Goal: Task Accomplishment & Management: Complete application form

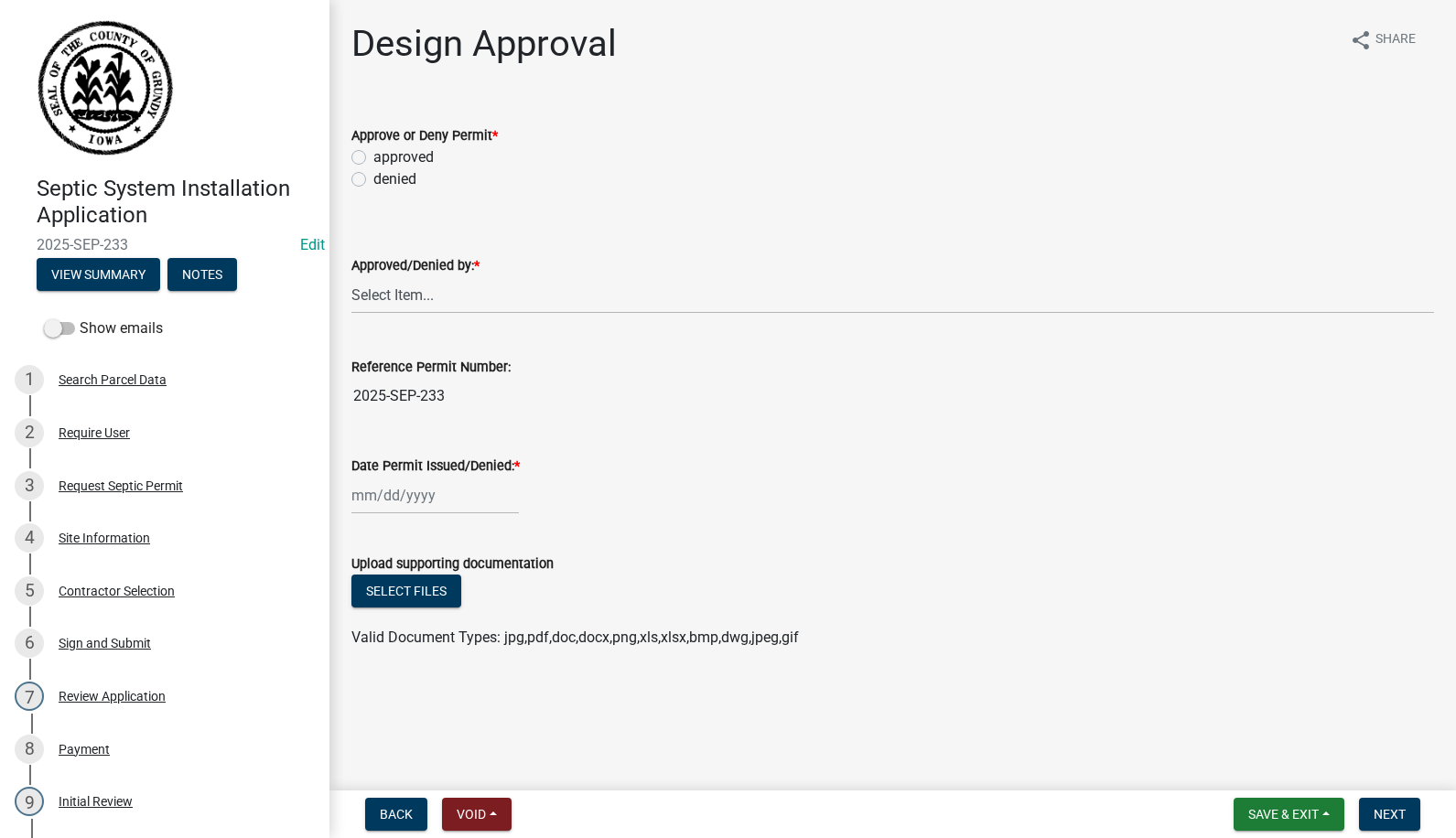
click at [374, 154] on label "approved" at bounding box center [403, 156] width 61 height 22
click at [374, 154] on input "approved" at bounding box center [379, 152] width 12 height 12
radio input "true"
click at [388, 291] on select "Select Item... Carie Steinbron" at bounding box center [892, 295] width 1082 height 37
click at [352, 276] on select "Select Item... Carie Steinbron" at bounding box center [892, 295] width 1082 height 37
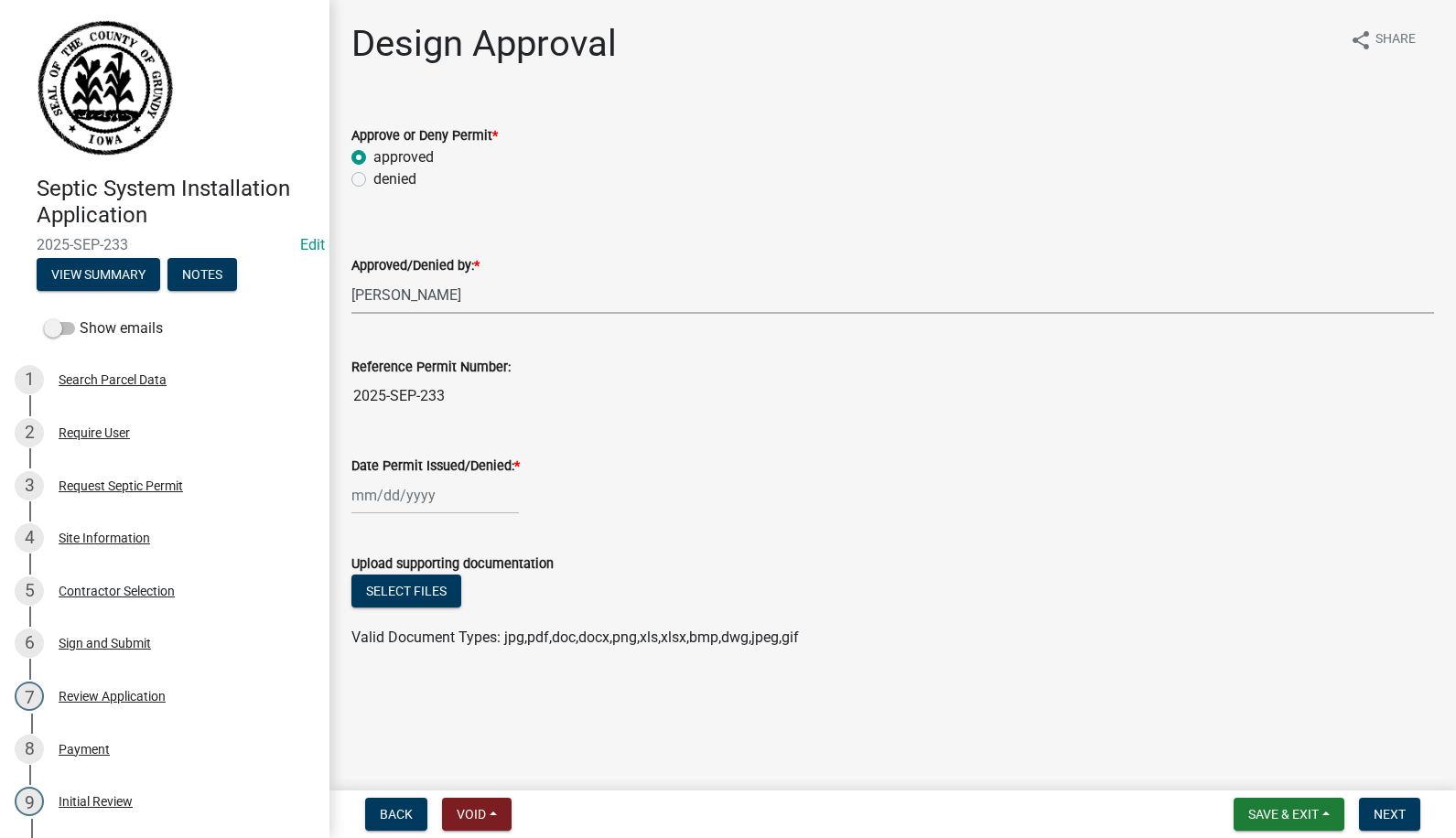
select select "d5ffc9f0-d432-4ef1-b8c0-862033fd64e5"
select select "9"
select select "2025"
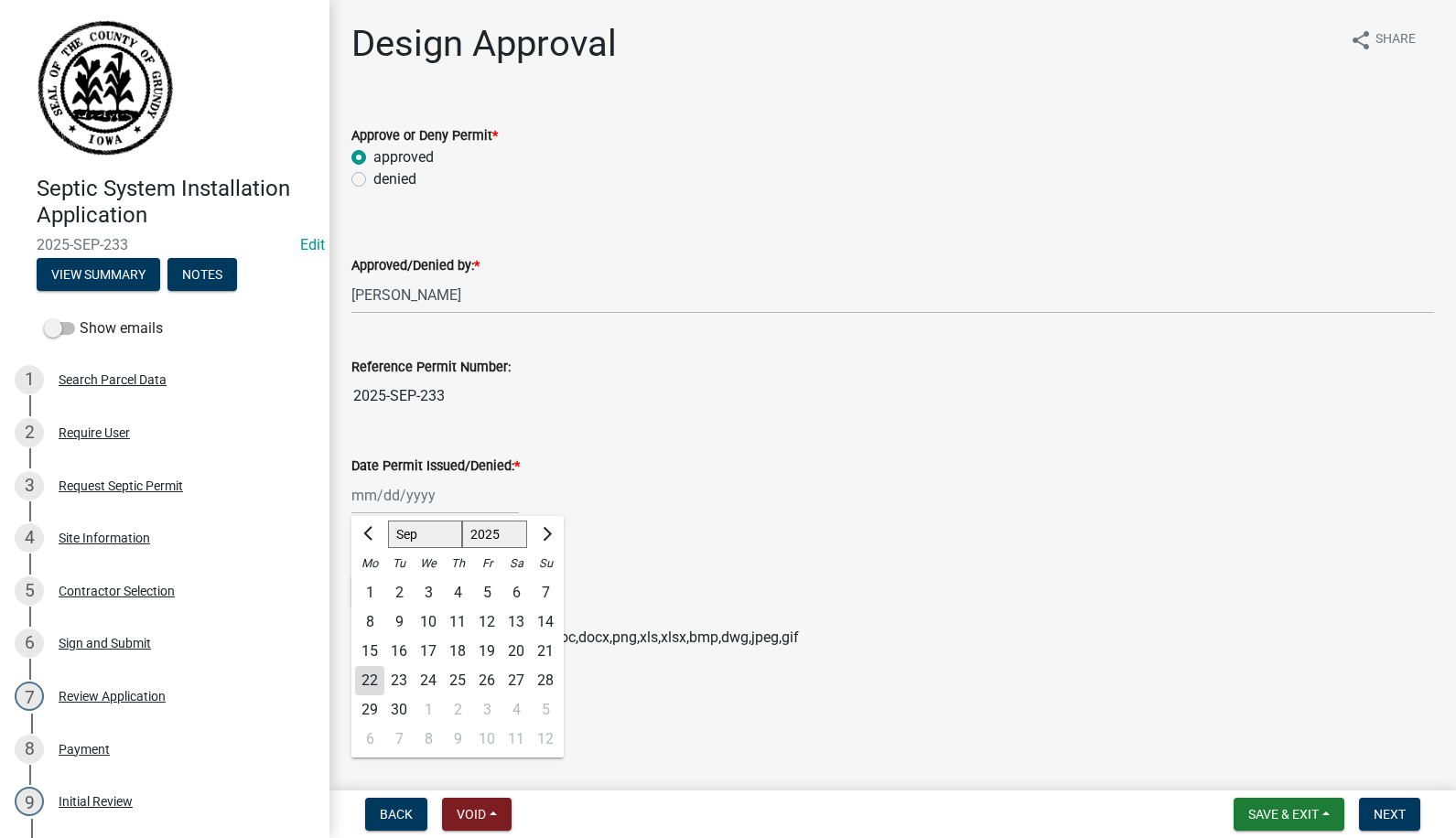
click at [383, 504] on div "Jan Feb Mar Apr May Jun Jul Aug Sep Oct Nov Dec 1525 1526 1527 1528 1529 1530 1…" at bounding box center [435, 494] width 167 height 37
click at [366, 671] on div "22" at bounding box center [370, 681] width 29 height 29
type input "09/22/2025"
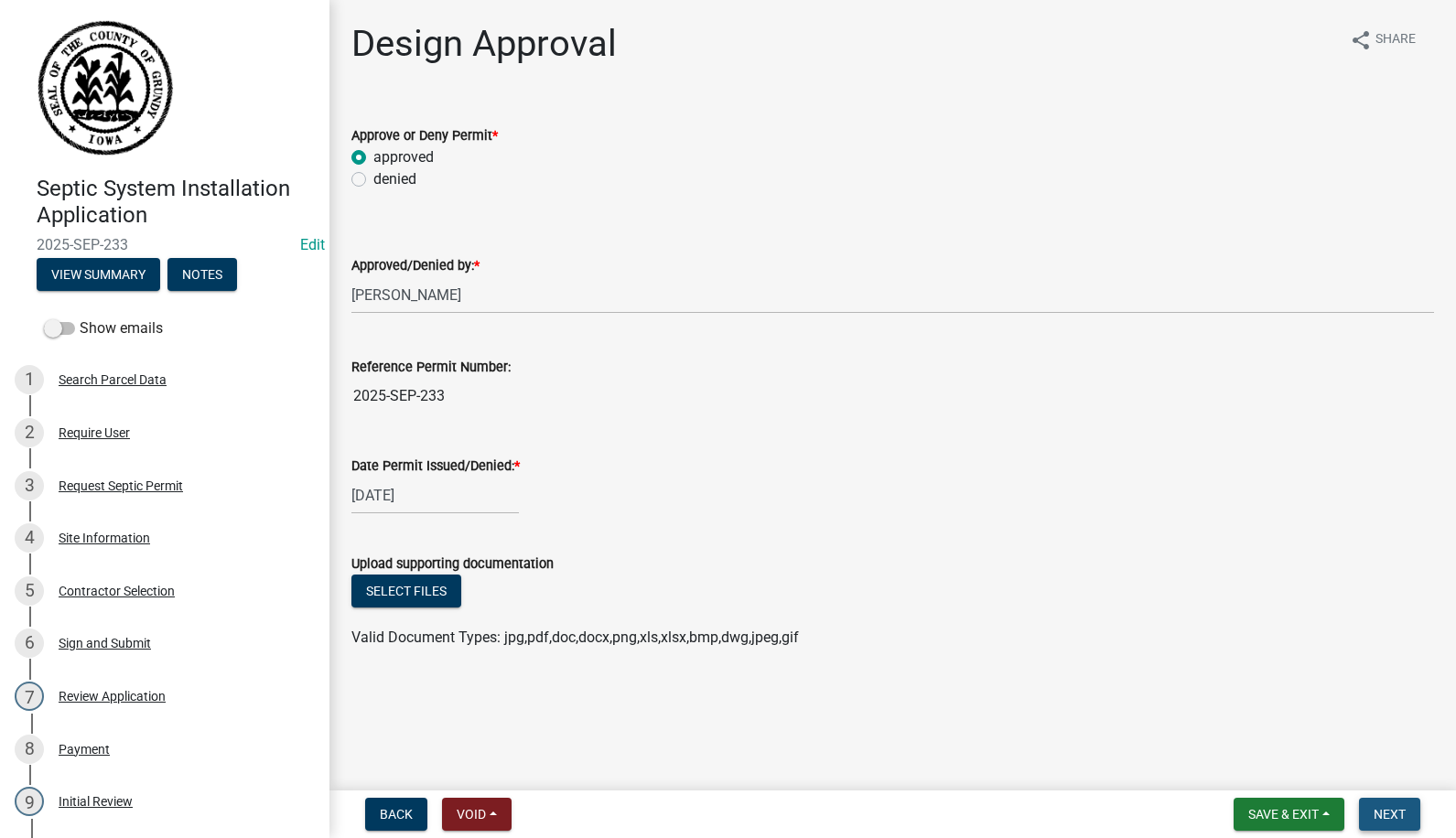
click at [1378, 806] on span "Next" at bounding box center [1389, 813] width 32 height 14
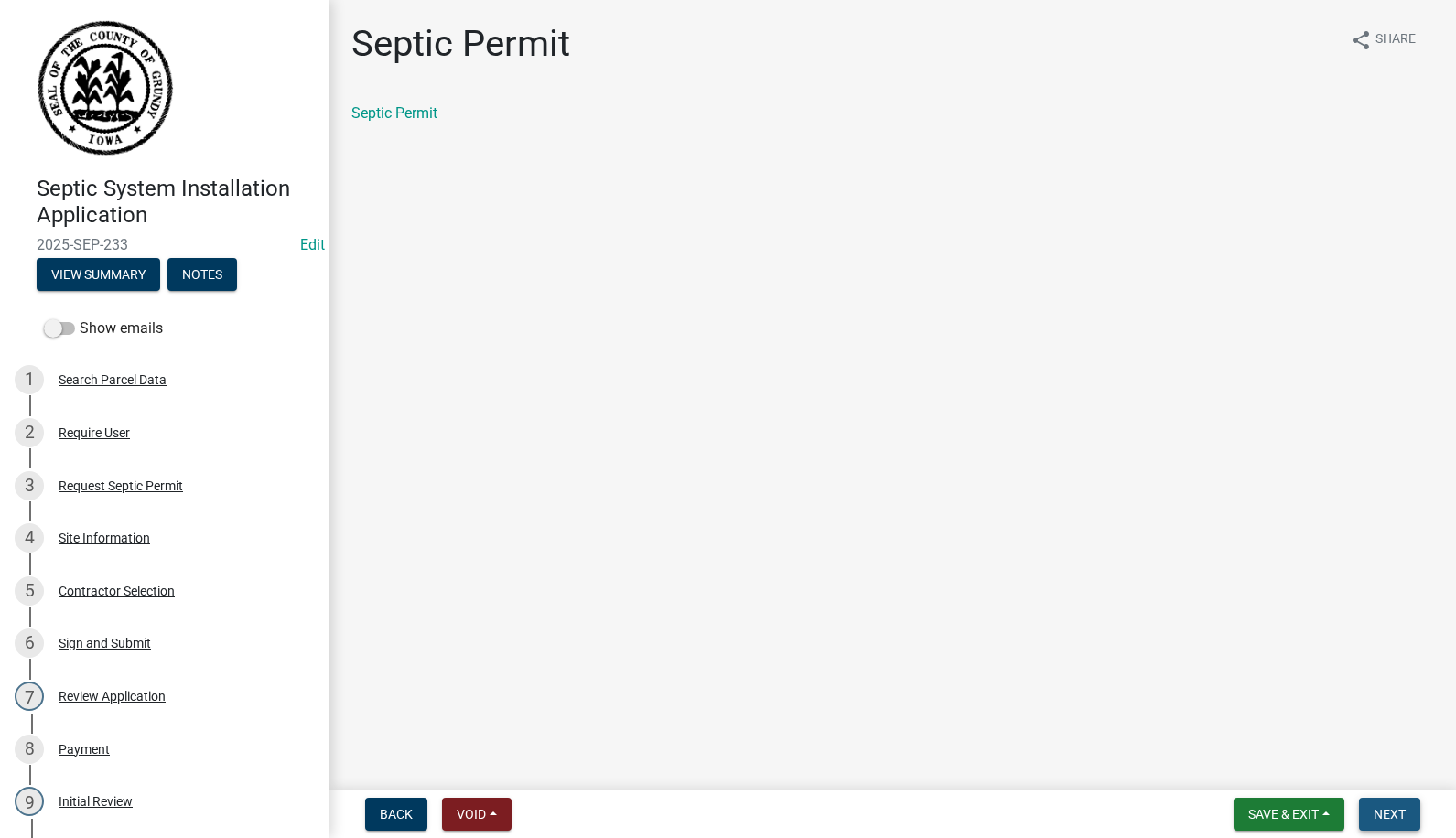
click at [1385, 804] on button "Next" at bounding box center [1390, 814] width 61 height 33
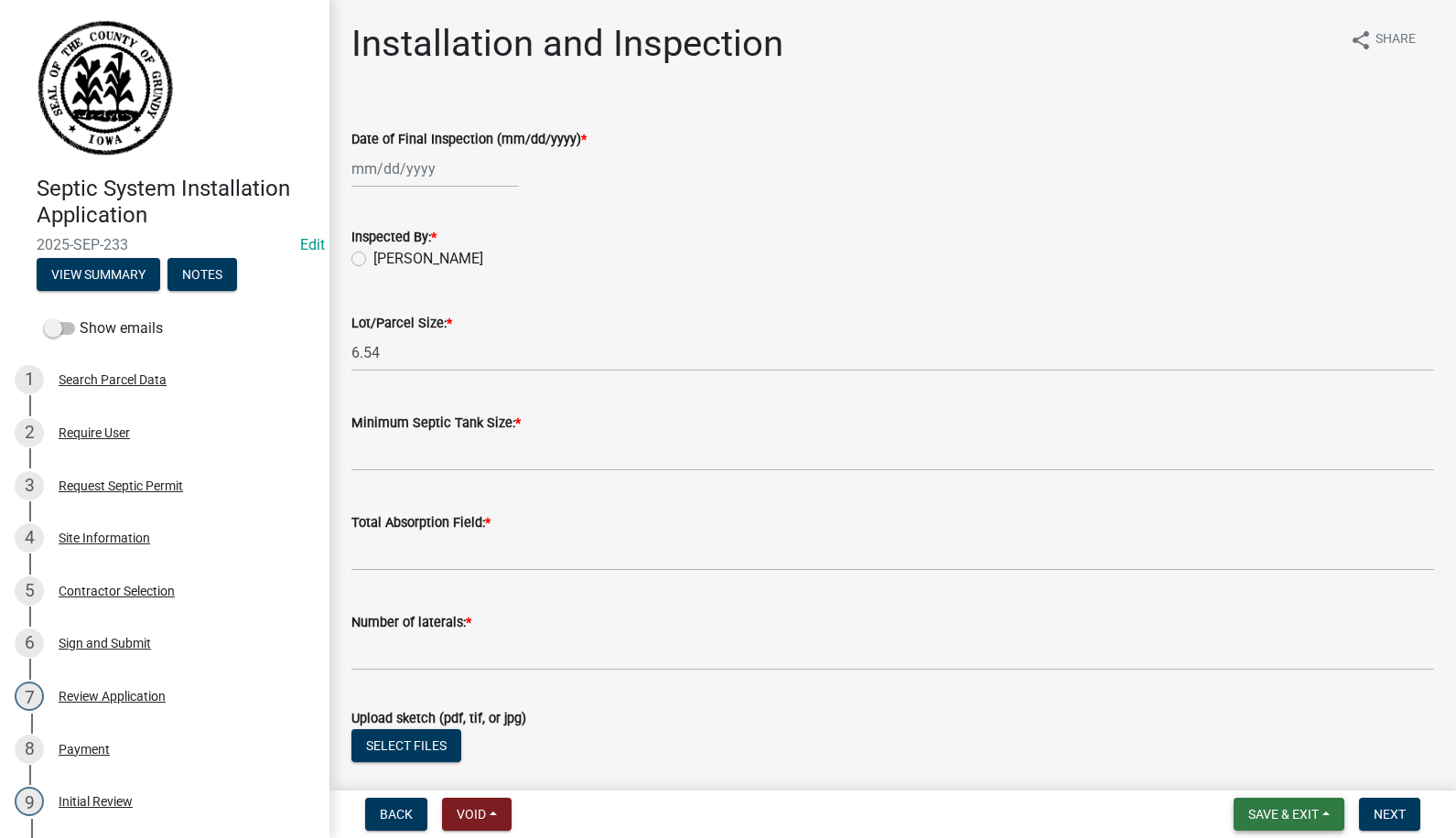
click at [1298, 810] on span "Save & Exit" at bounding box center [1283, 813] width 70 height 14
click at [1267, 767] on button "Save & Exit" at bounding box center [1271, 767] width 146 height 44
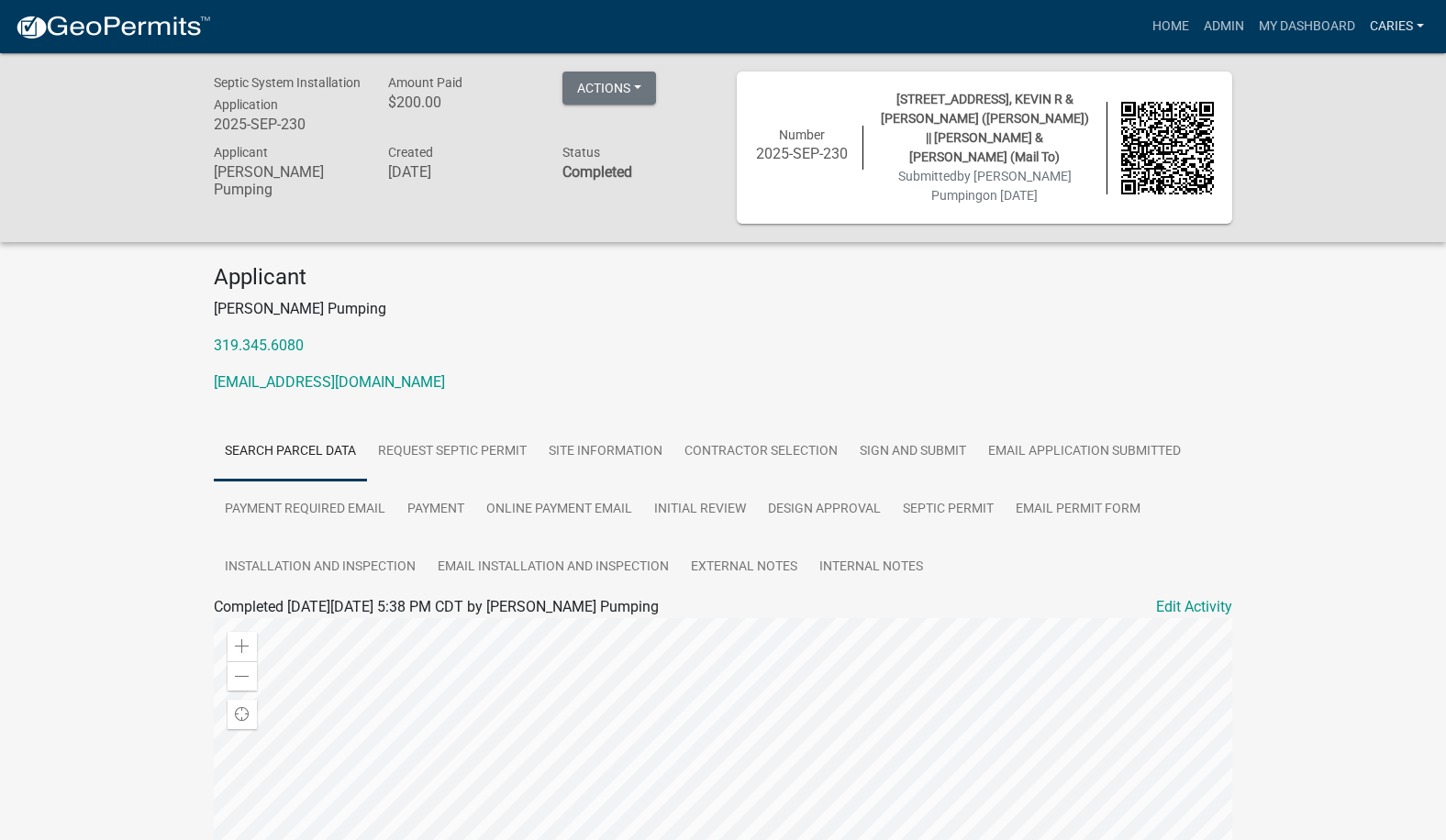
drag, startPoint x: 0, startPoint y: 0, endPoint x: 1396, endPoint y: 21, distance: 1396.2
click at [1396, 20] on link "CarieS" at bounding box center [1396, 27] width 68 height 35
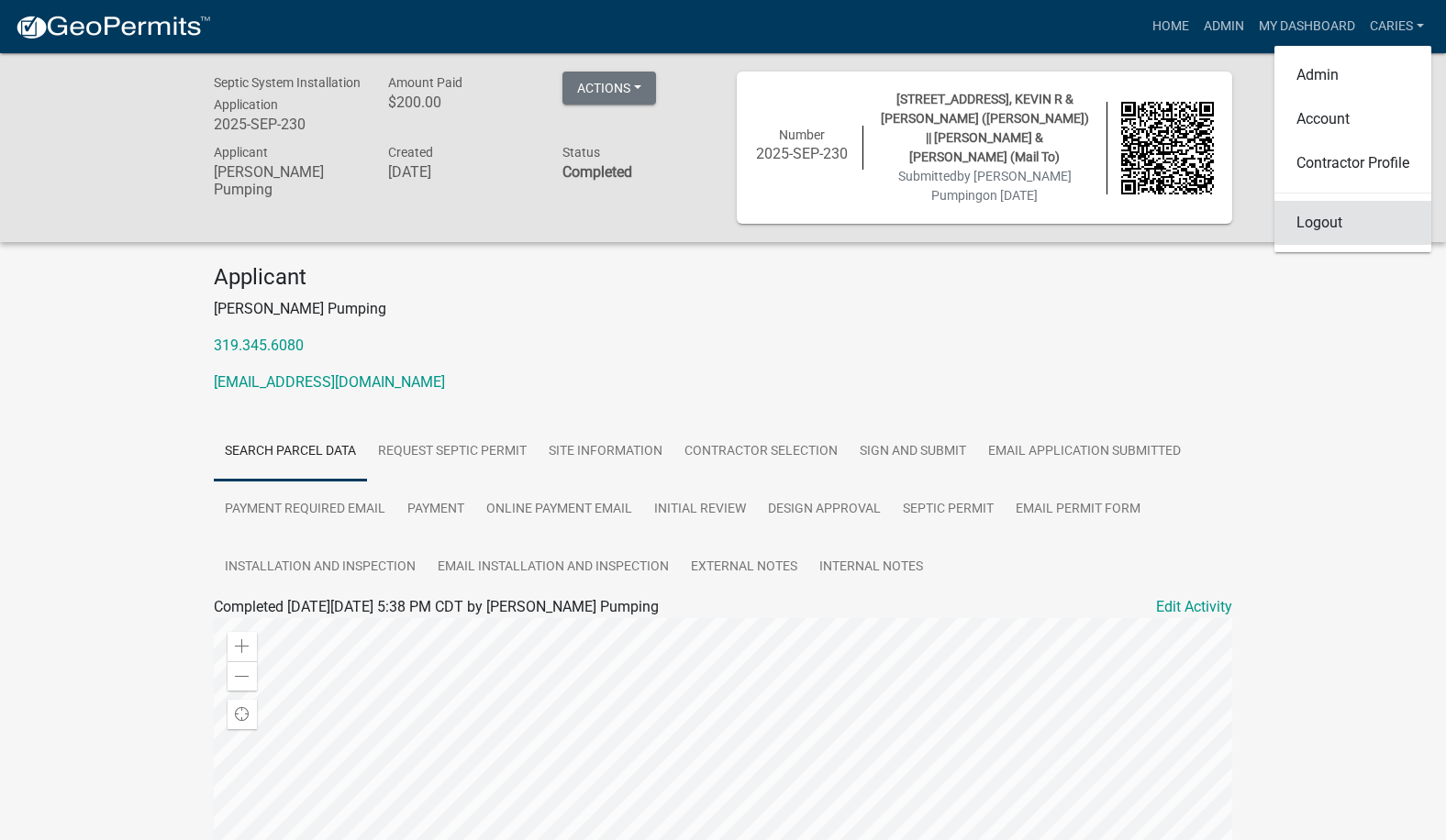
click at [1319, 223] on link "Logout" at bounding box center [1352, 223] width 157 height 44
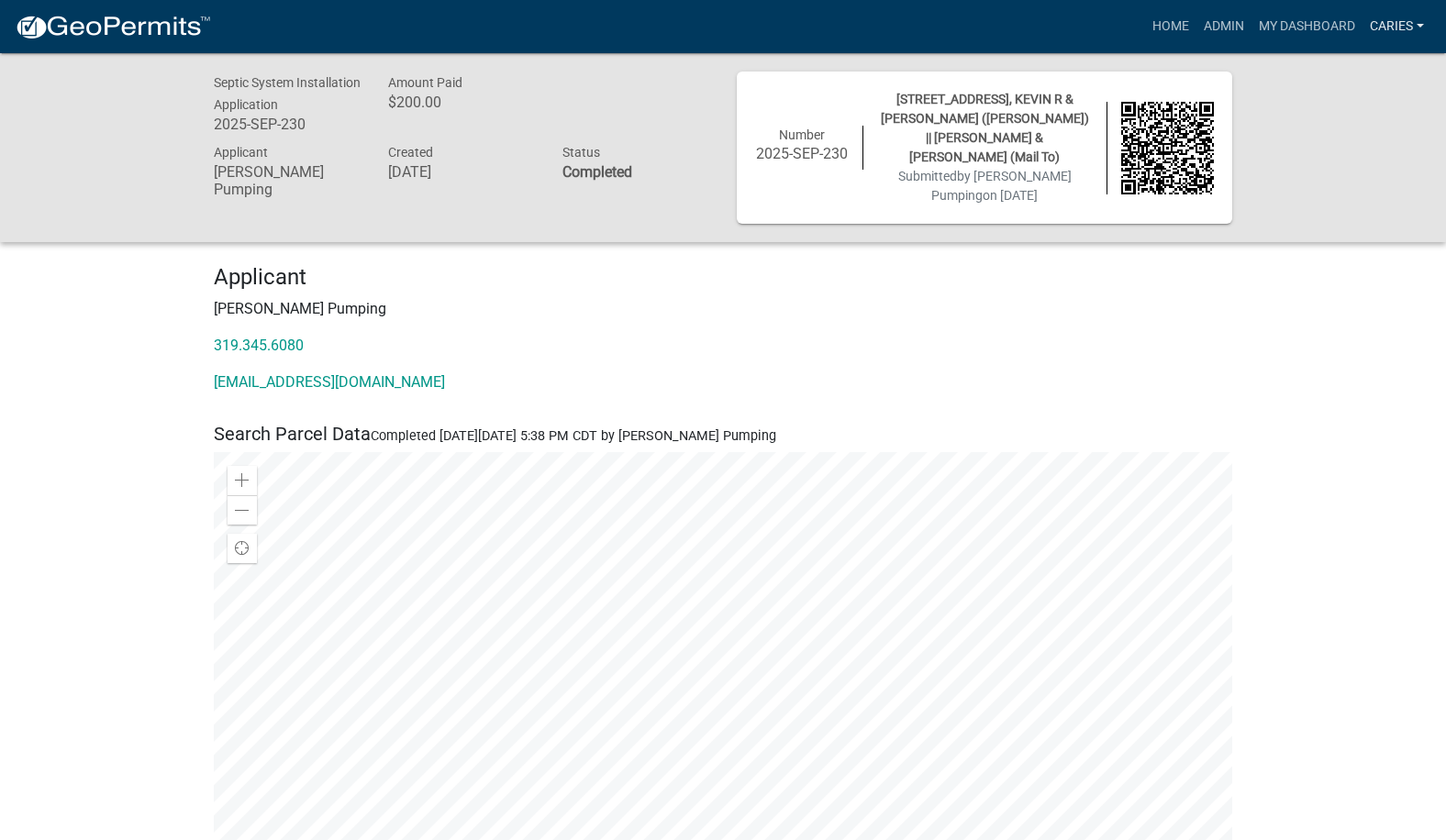
click at [1394, 23] on link "CarieS" at bounding box center [1396, 27] width 68 height 35
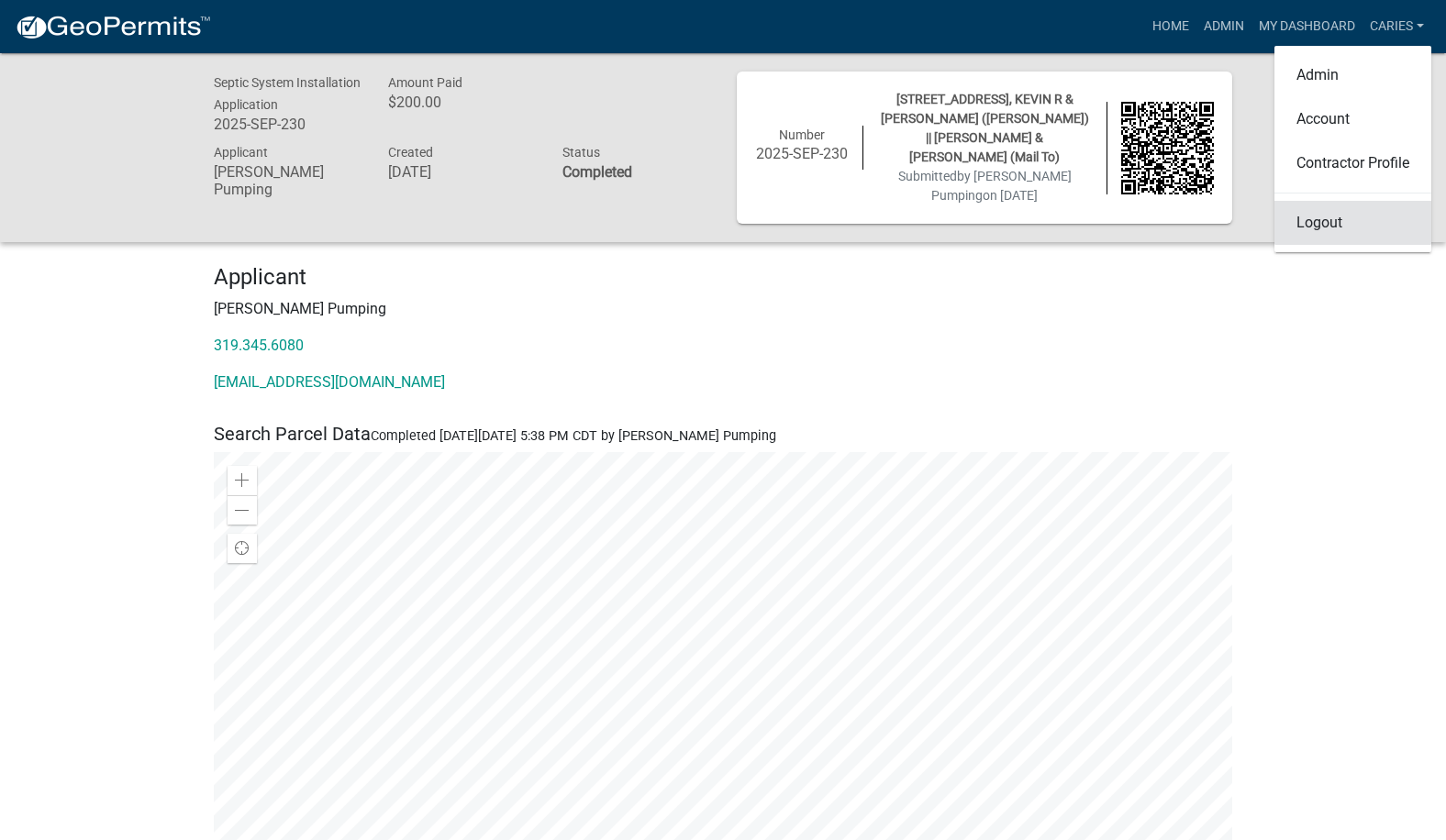
click at [1313, 222] on link "Logout" at bounding box center [1352, 223] width 157 height 44
